Goal: Navigation & Orientation: Understand site structure

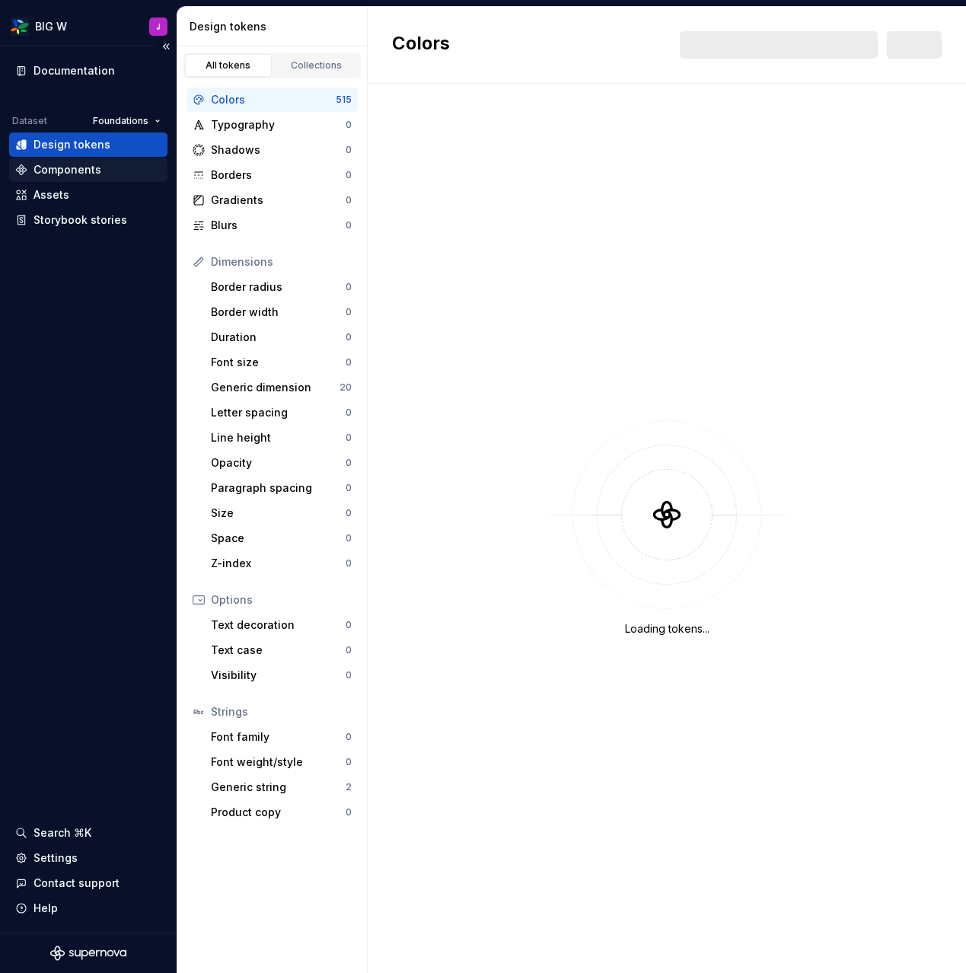
click at [73, 164] on div "Components" at bounding box center [68, 169] width 68 height 15
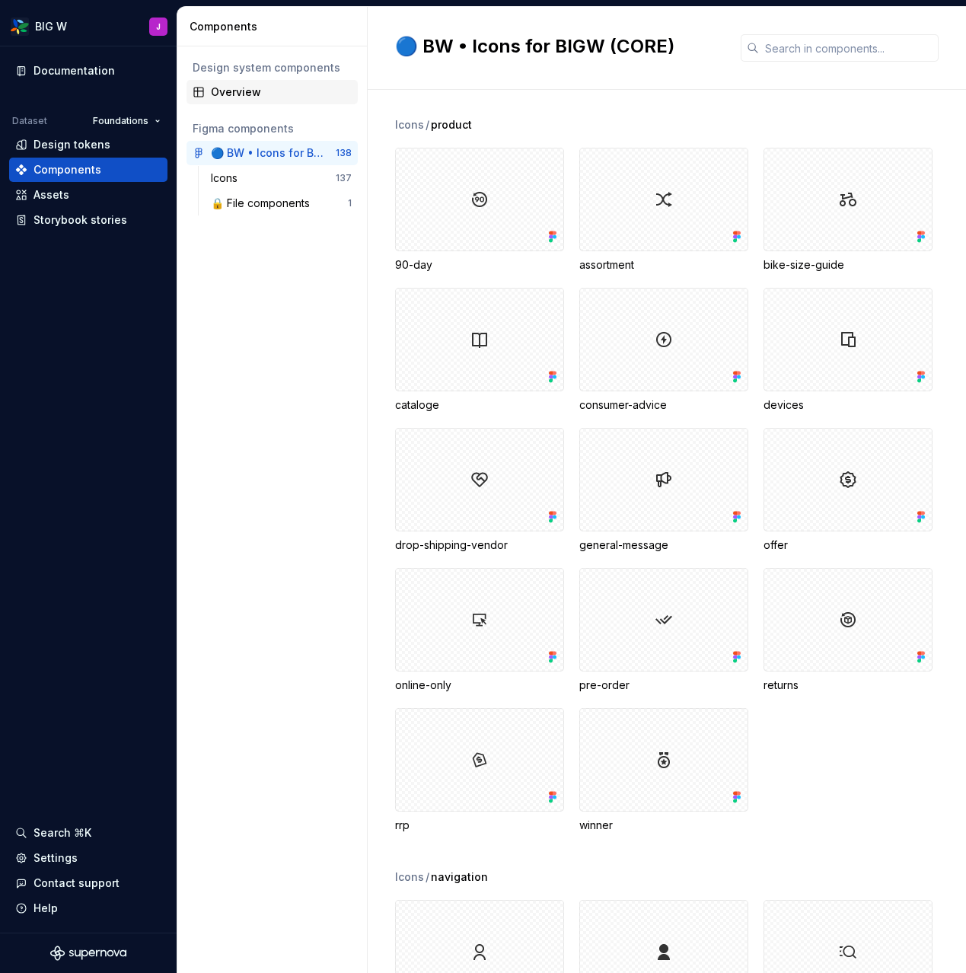
click at [228, 89] on div "Overview" at bounding box center [281, 92] width 141 height 15
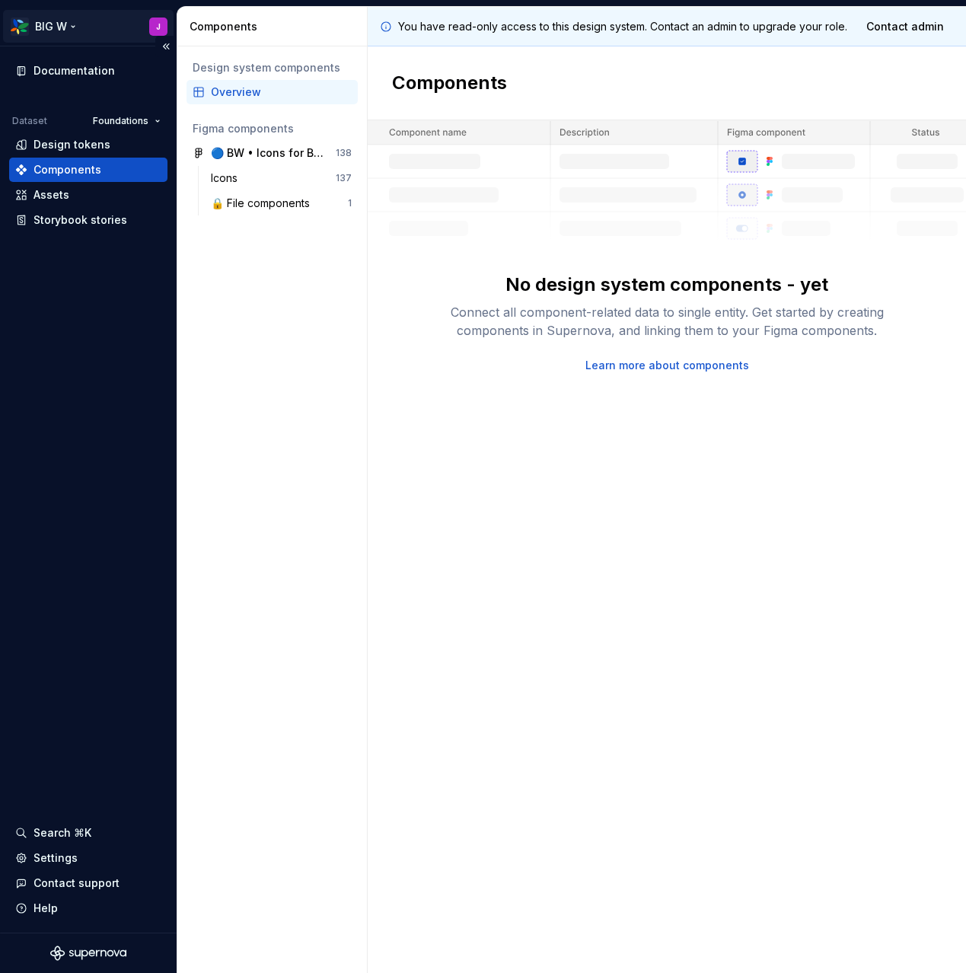
click at [36, 27] on html "BIG [PERSON_NAME] Documentation Dataset Foundations Design tokens Components As…" at bounding box center [483, 486] width 966 height 973
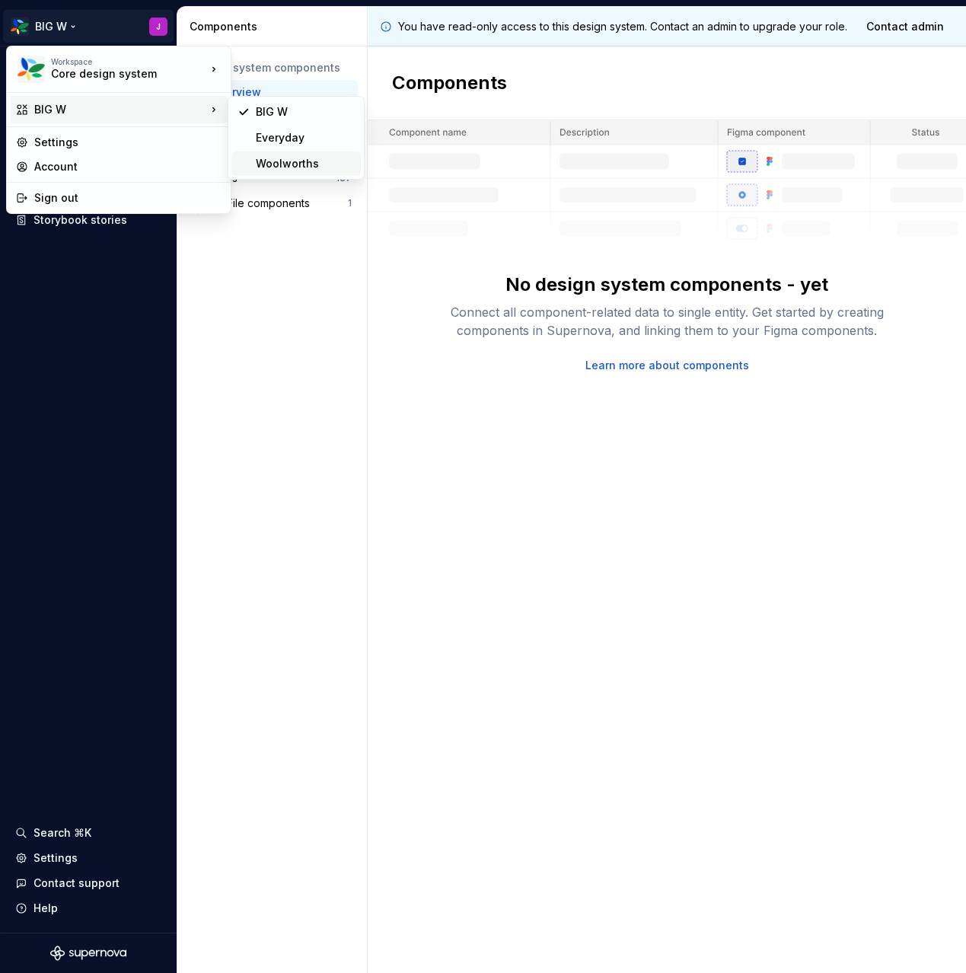
click at [282, 160] on div "Woolworths" at bounding box center [305, 163] width 99 height 15
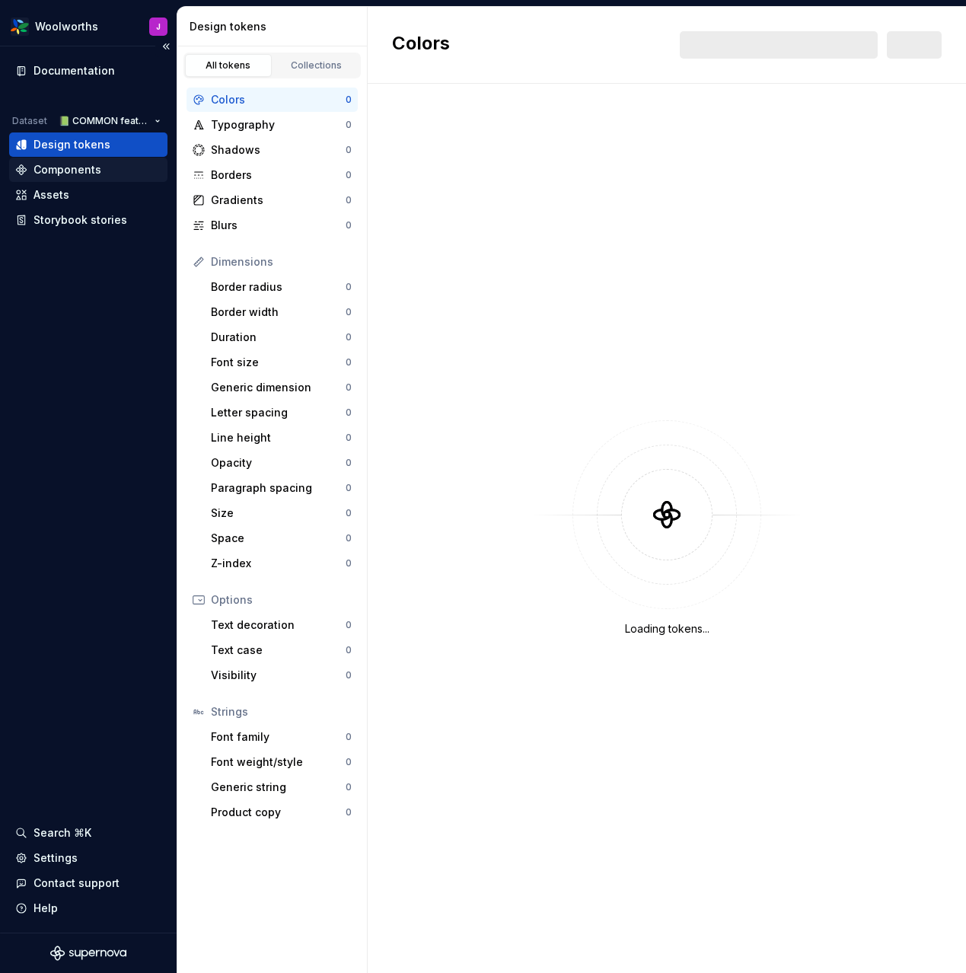
click at [62, 163] on div "Components" at bounding box center [68, 169] width 68 height 15
